Goal: Check status: Check status

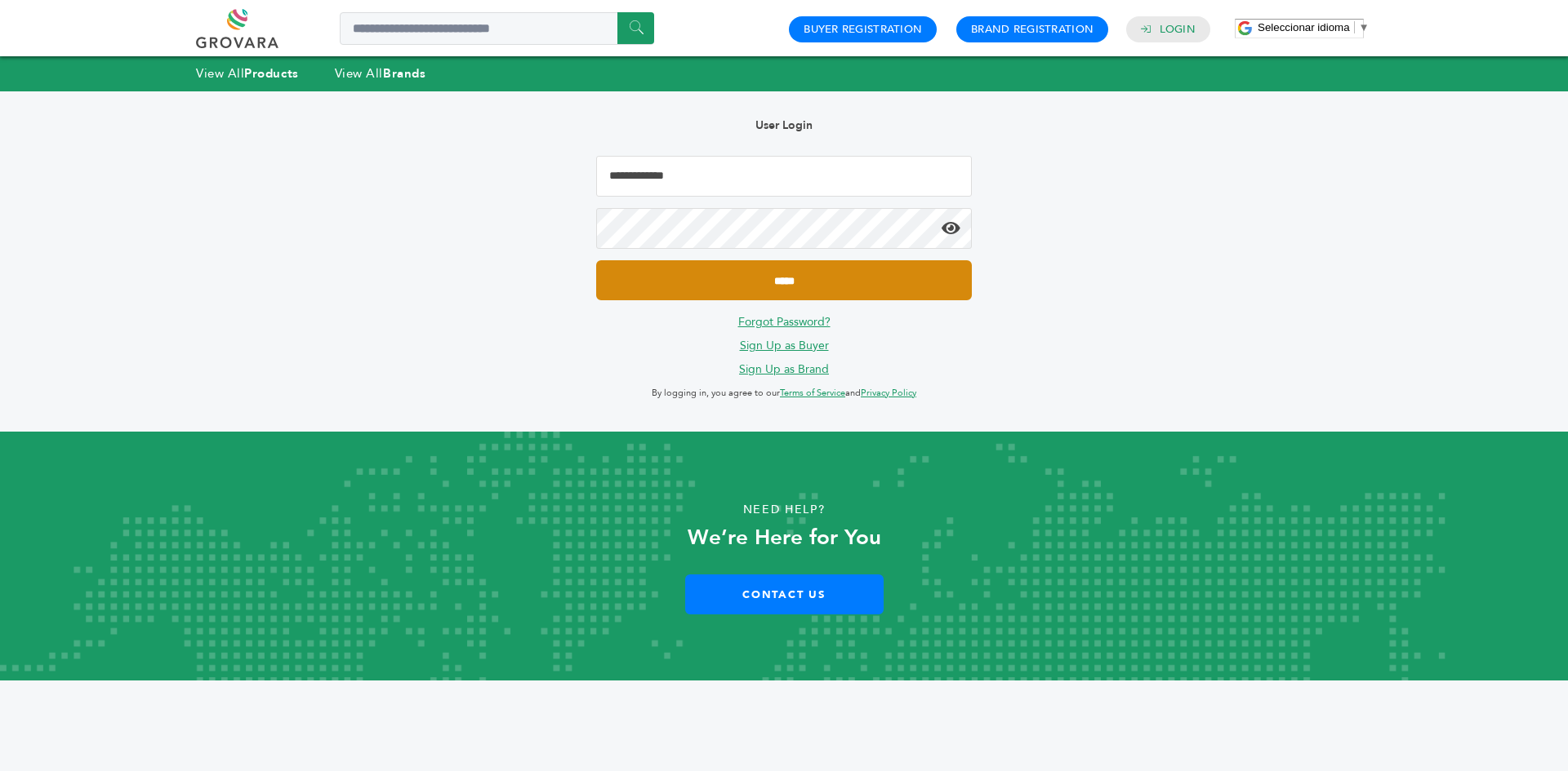
type input "**********"
click at [759, 270] on input "*****" at bounding box center [784, 280] width 375 height 40
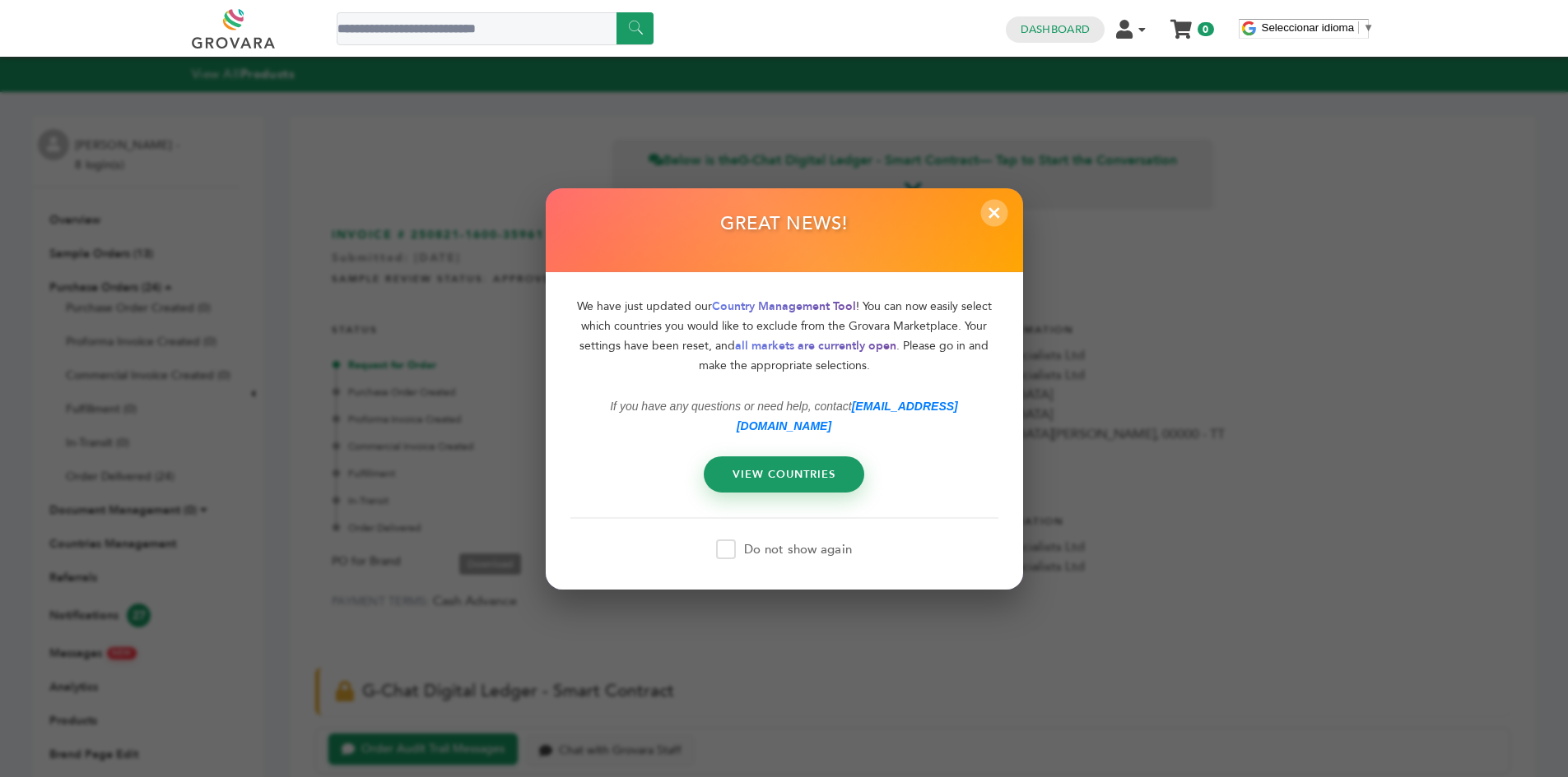
click at [1001, 226] on span "×" at bounding box center [994, 212] width 27 height 27
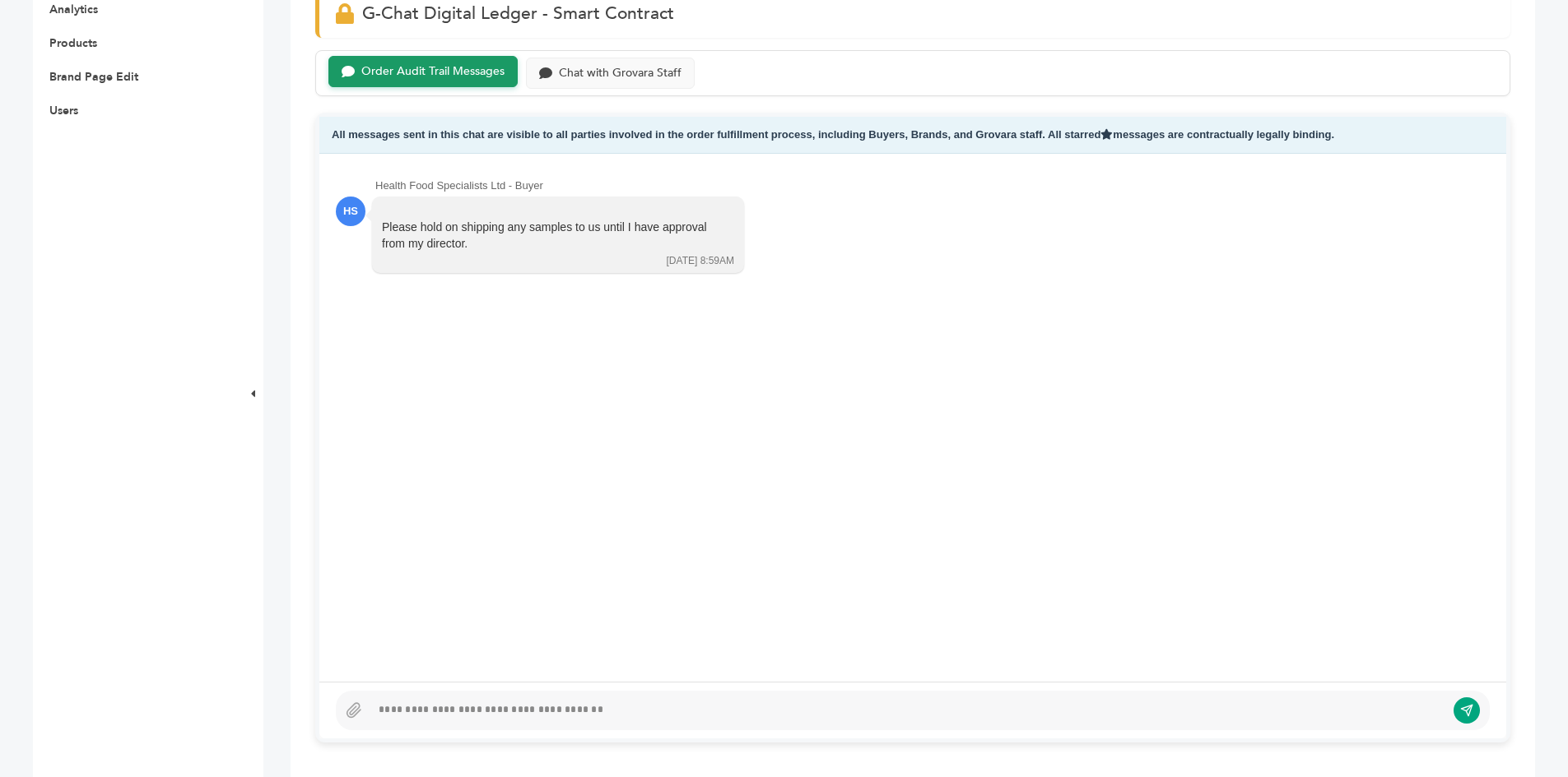
scroll to position [822, 0]
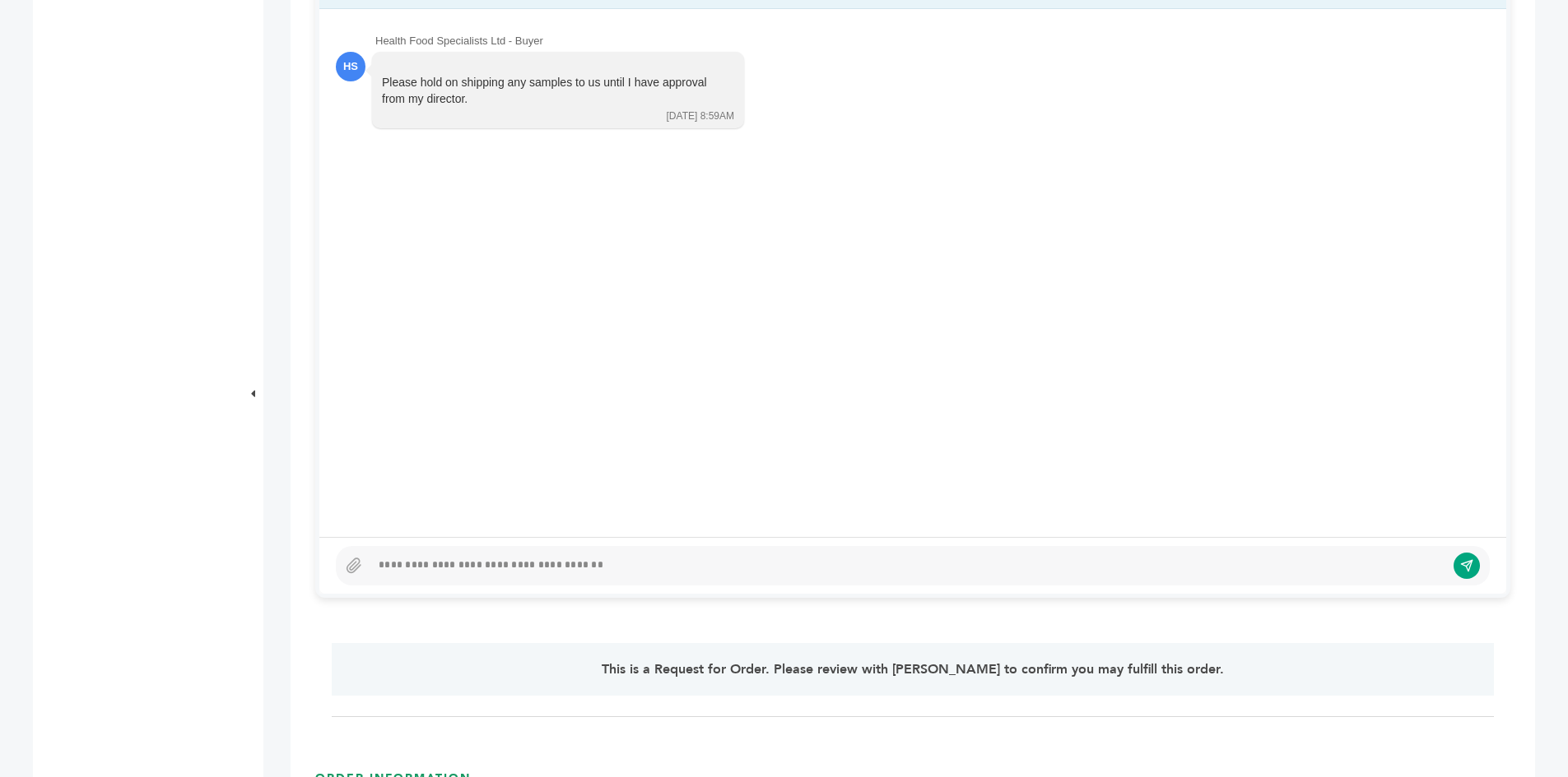
click at [610, 561] on div at bounding box center [908, 566] width 1075 height 20
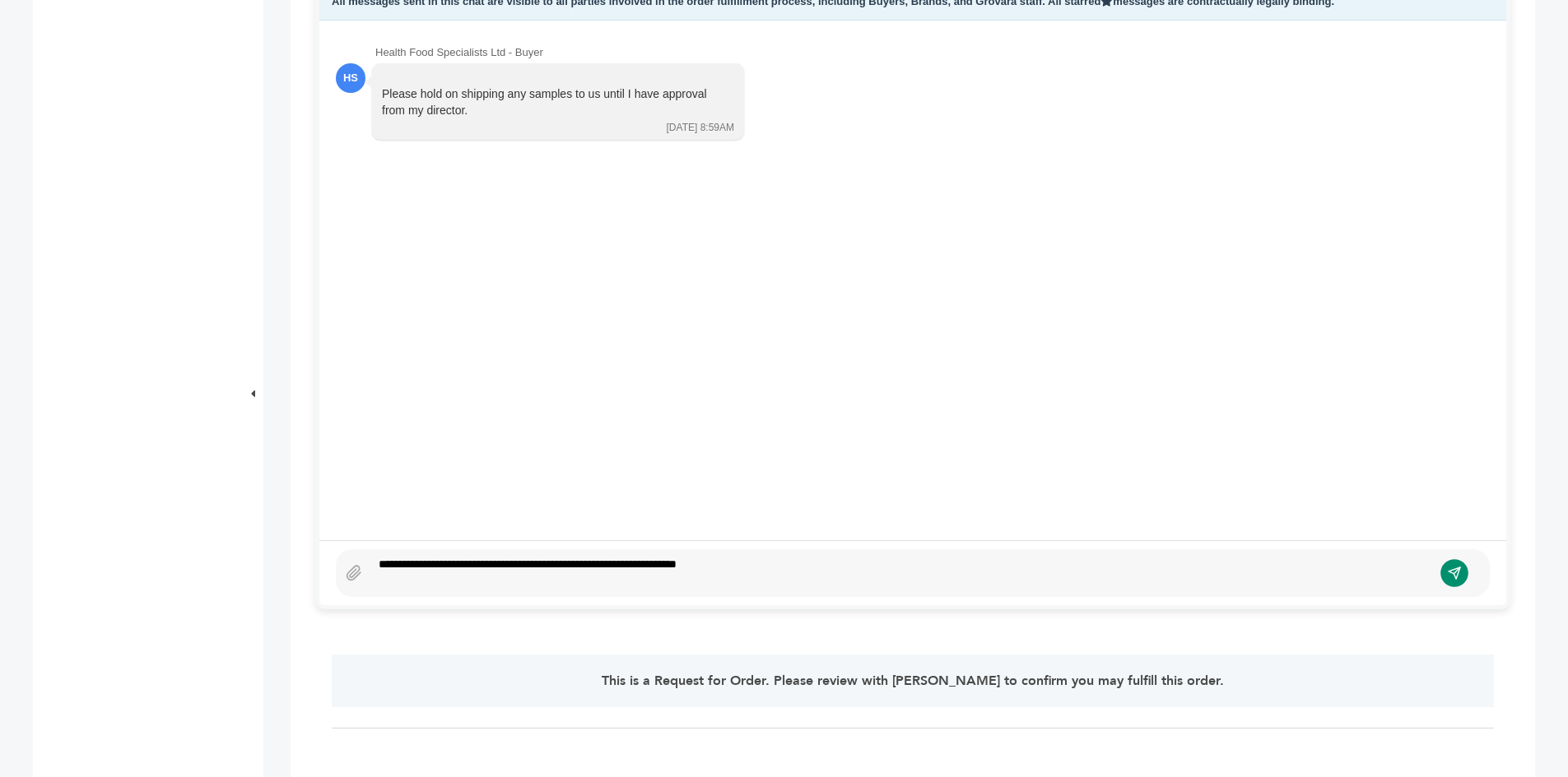
click at [1452, 570] on icon "submit" at bounding box center [1454, 573] width 11 height 11
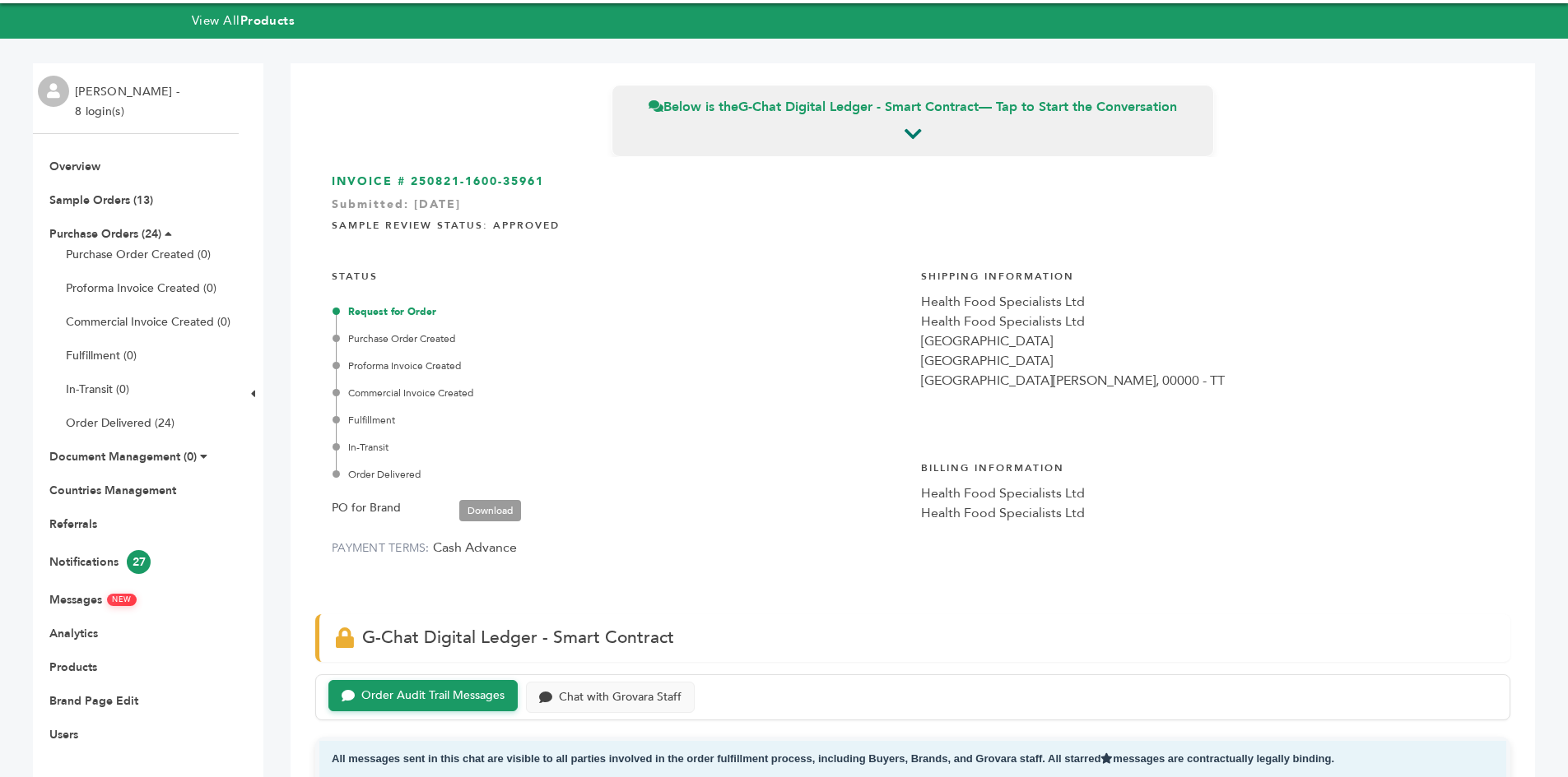
scroll to position [82, 0]
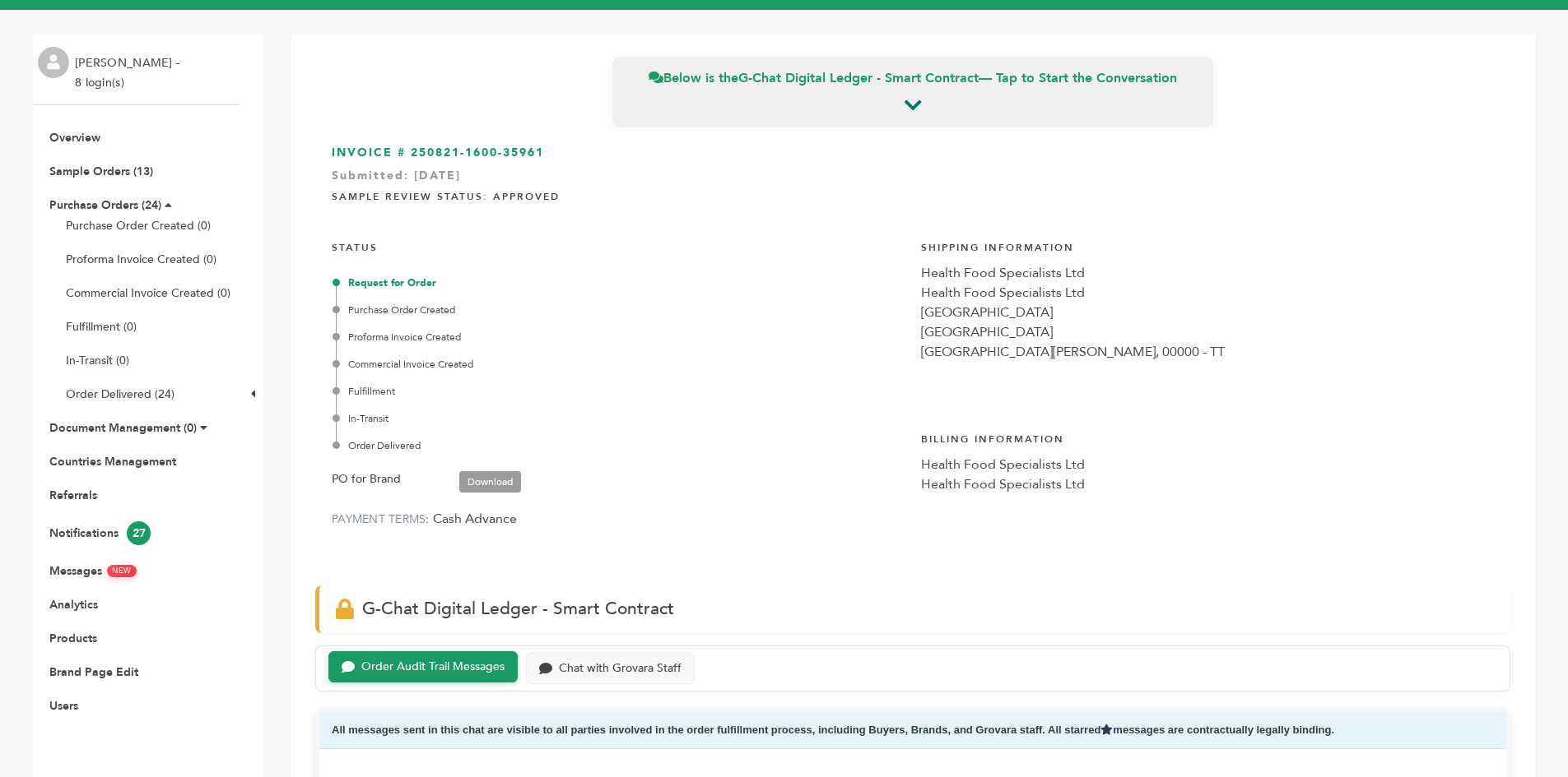
click at [465, 664] on div "Order Audit Trail Messages" at bounding box center [432, 667] width 143 height 14
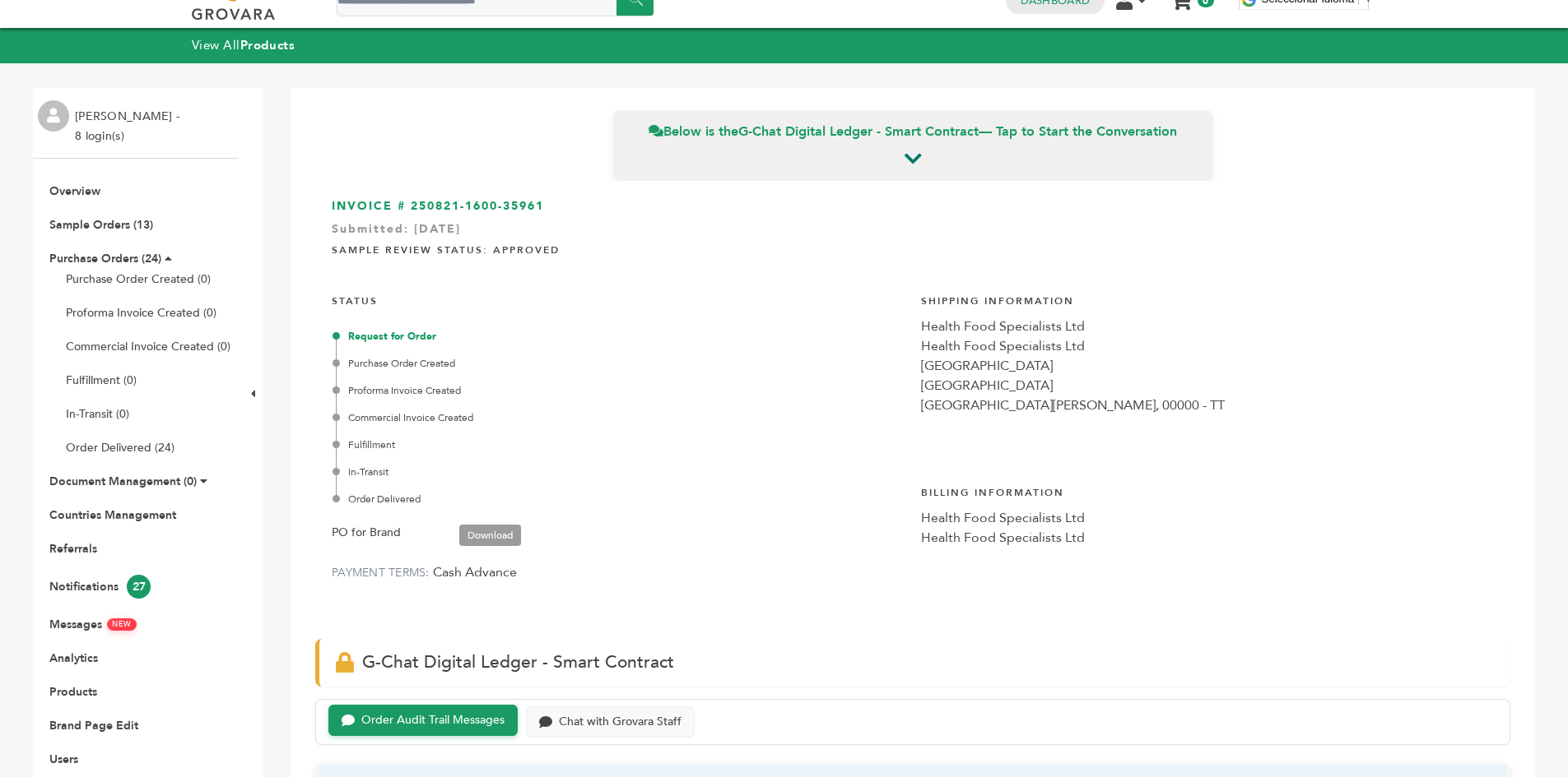
scroll to position [0, 0]
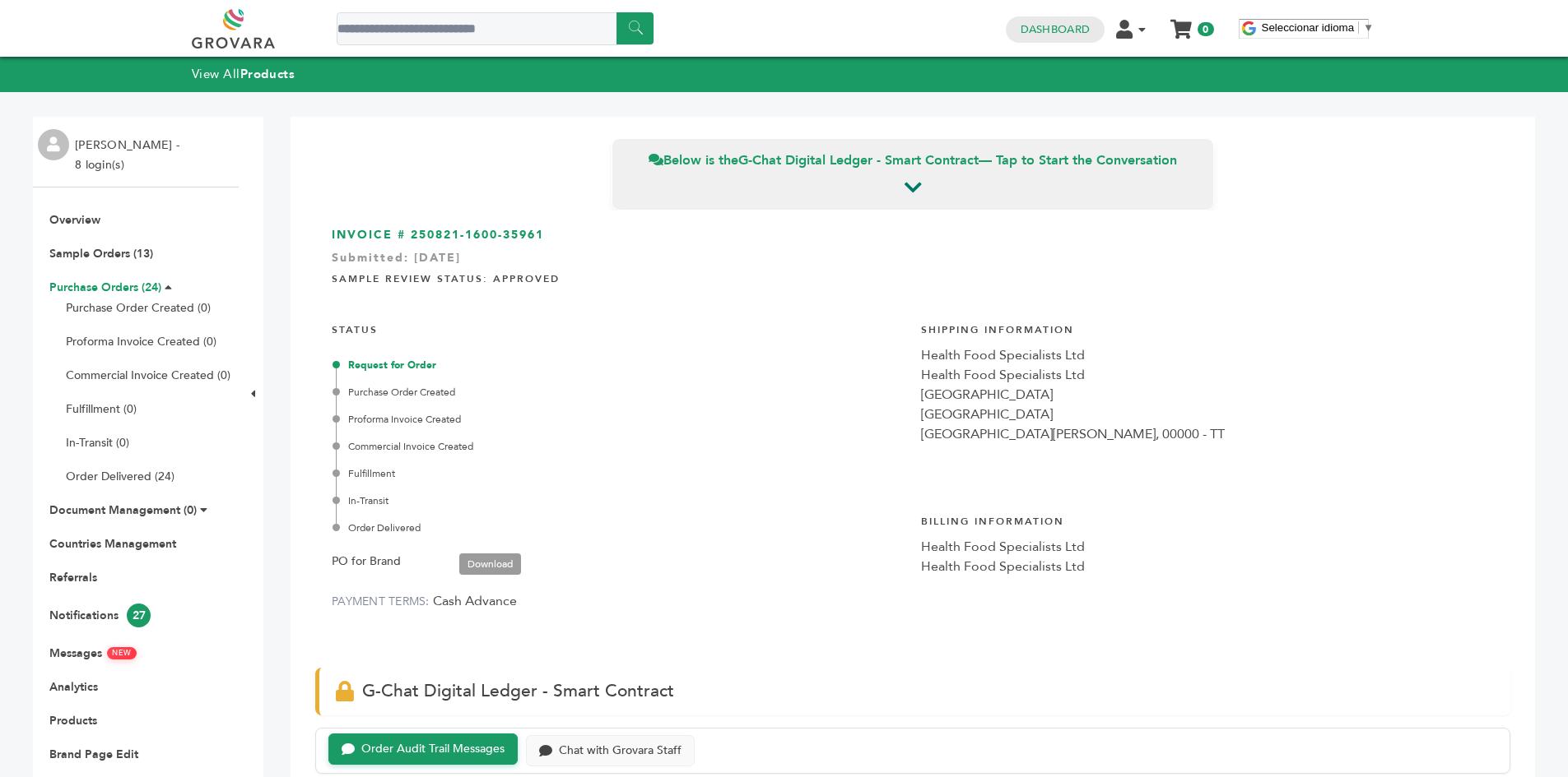
click at [152, 289] on link "Purchase Orders (24)" at bounding box center [105, 287] width 112 height 15
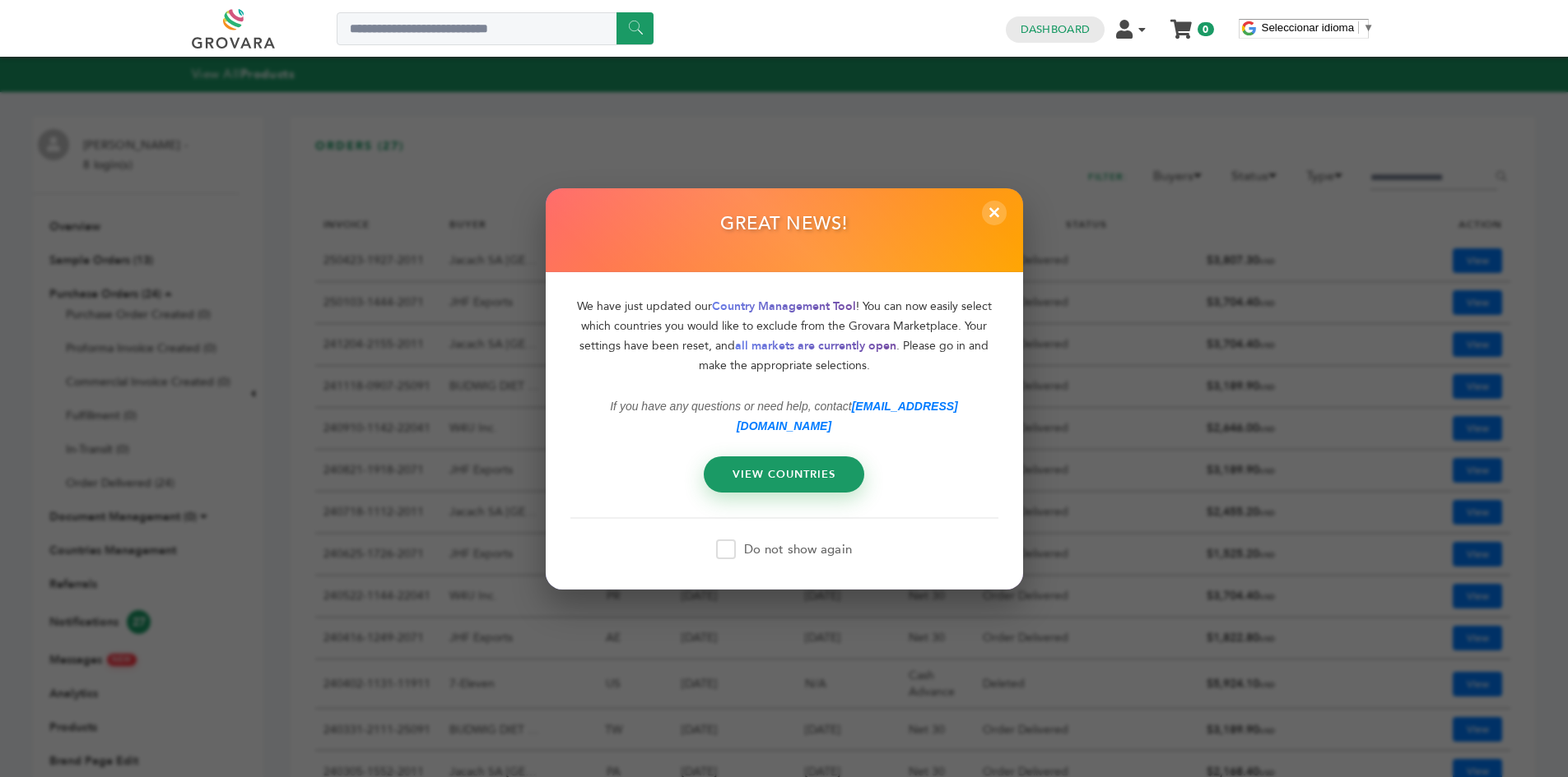
click at [982, 230] on div "GREAT NEWS!" at bounding box center [785, 229] width 478 height 84
click at [984, 230] on div "× GREAT NEWS! We have just updated our Country Management Tool ! You can now ea…" at bounding box center [785, 388] width 478 height 402
click at [990, 226] on span "×" at bounding box center [994, 212] width 27 height 27
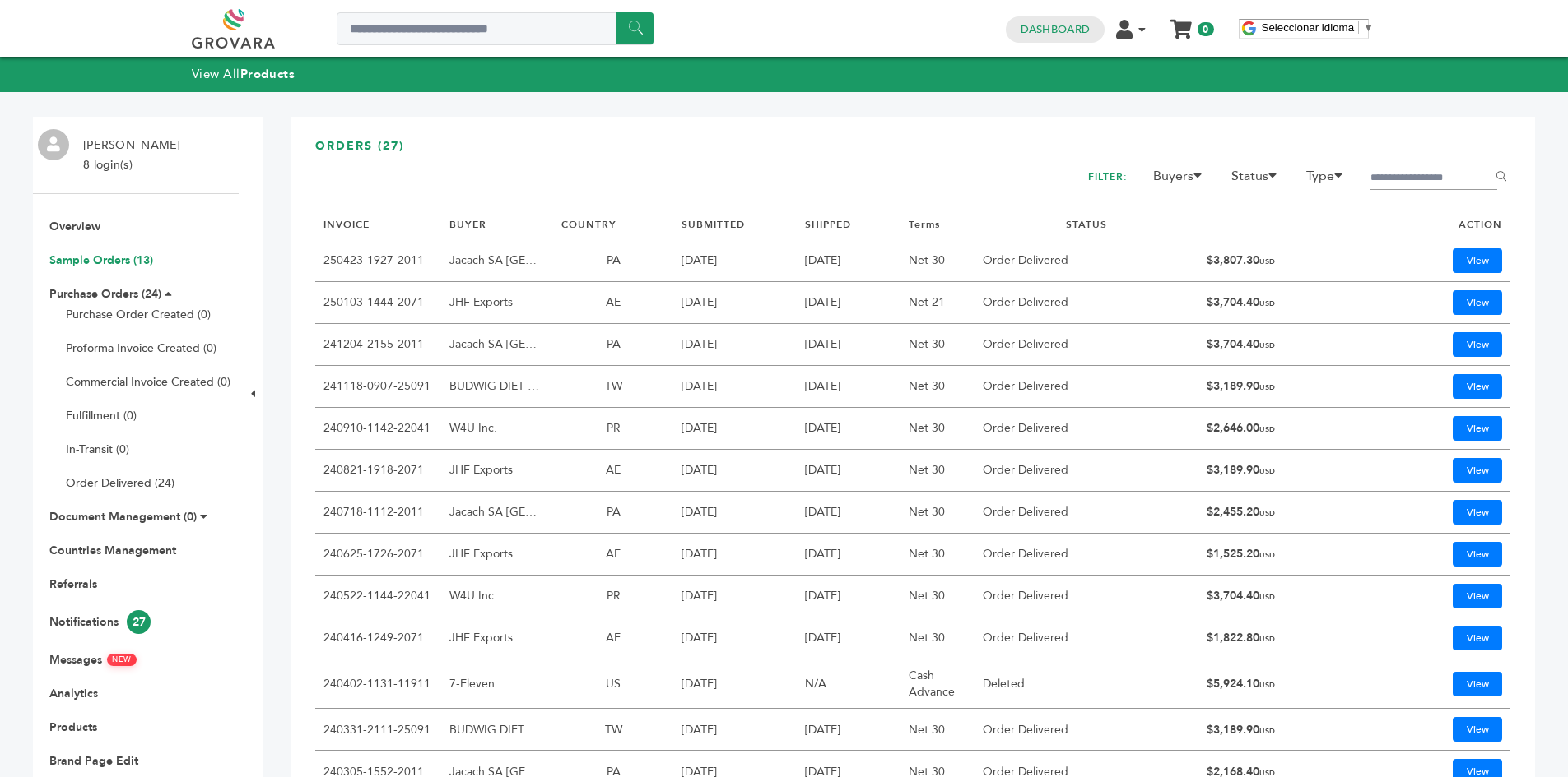
click at [116, 261] on link "Sample Orders (13)" at bounding box center [100, 261] width 103 height 15
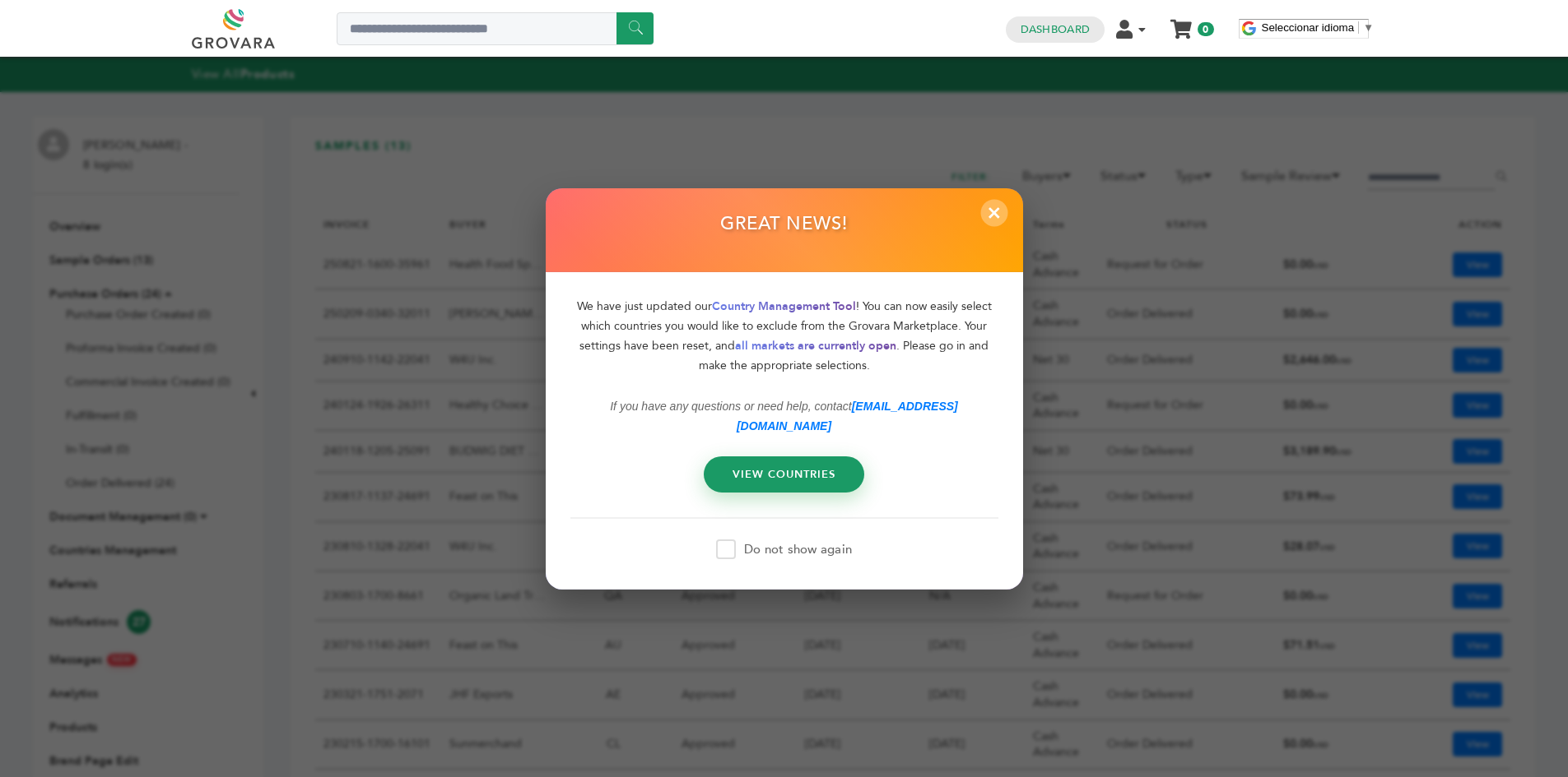
click at [991, 222] on span "×" at bounding box center [994, 212] width 27 height 27
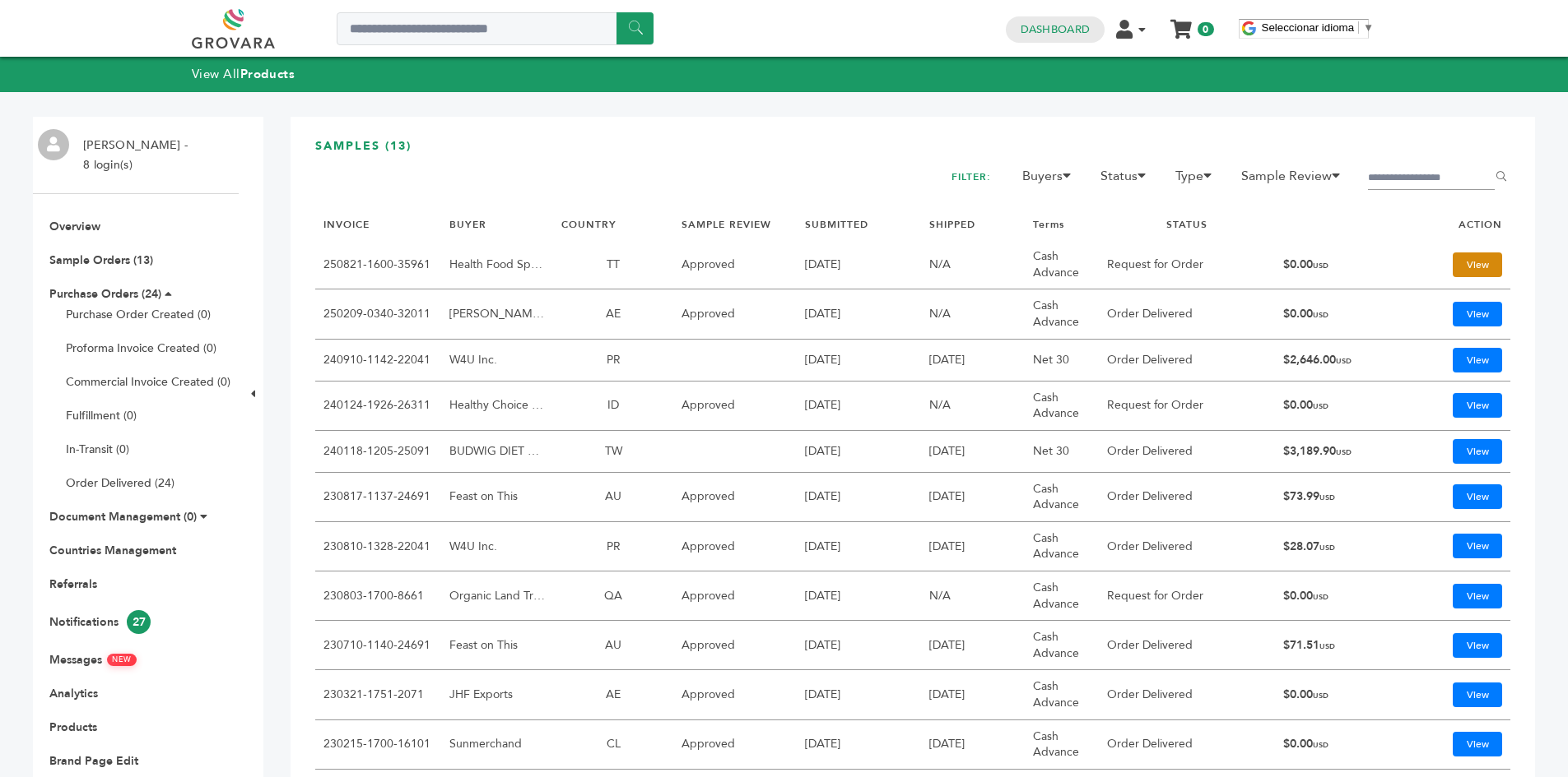
click at [1468, 271] on link "View" at bounding box center [1477, 265] width 49 height 25
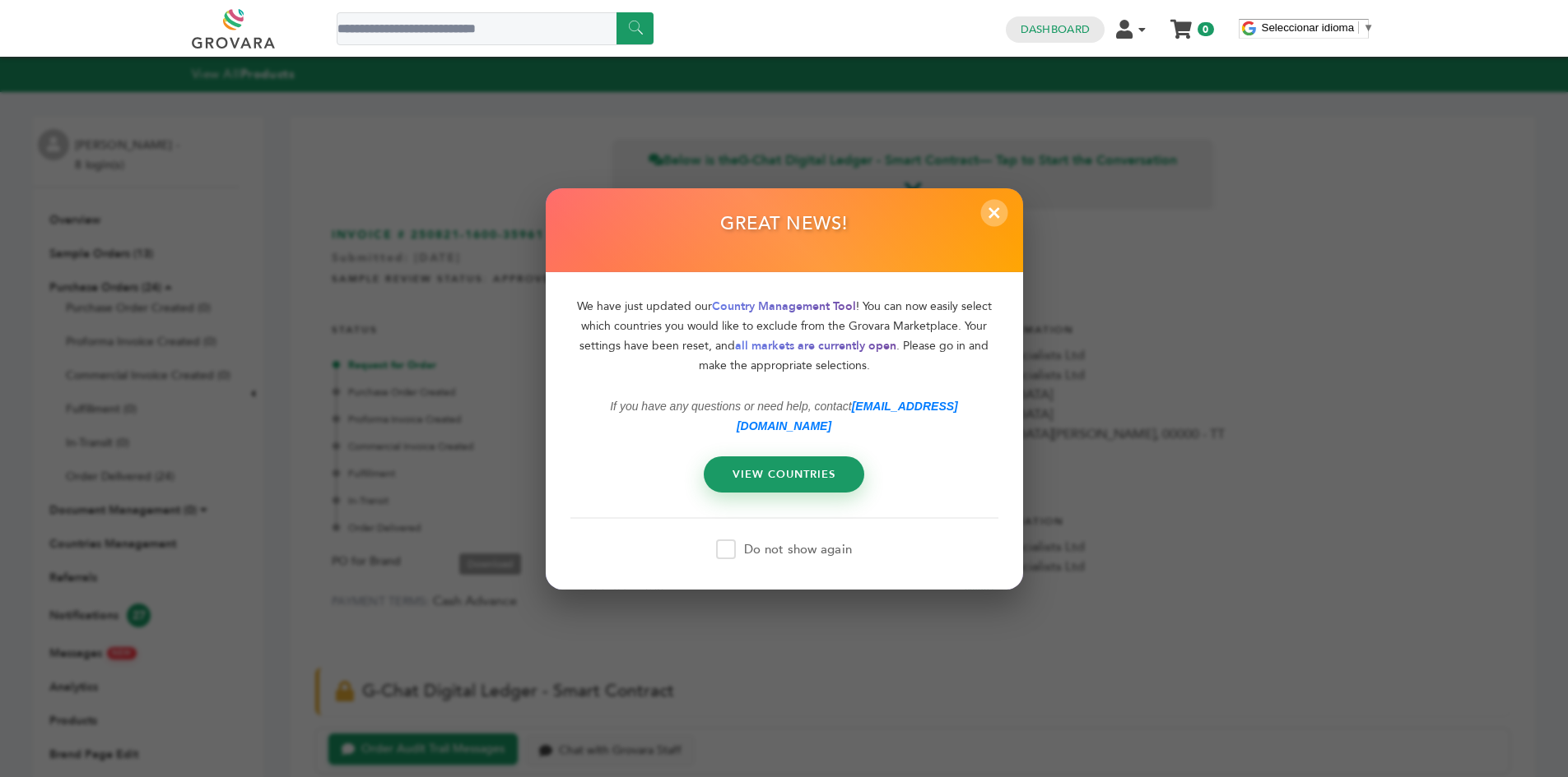
click at [993, 219] on span "×" at bounding box center [994, 212] width 27 height 27
